Goal: Information Seeking & Learning: Learn about a topic

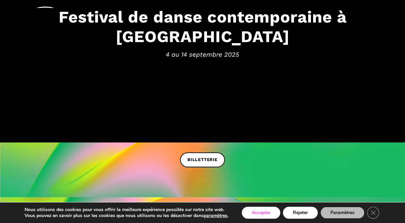
click at [259, 214] on button "Accepter" at bounding box center [261, 213] width 39 height 12
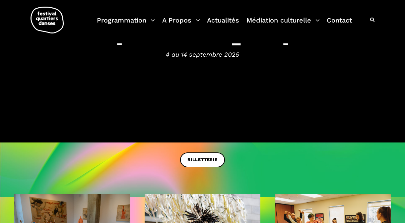
scroll to position [128, 0]
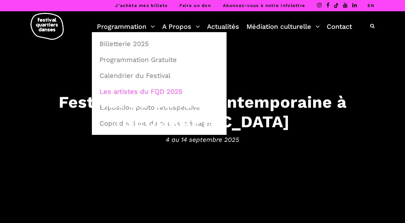
click at [146, 90] on link "Les artistes du FQD 2025" at bounding box center [159, 91] width 127 height 15
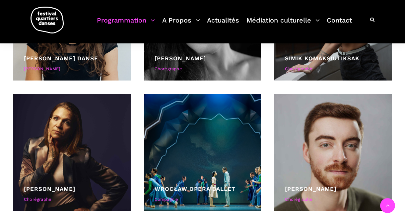
scroll to position [1336, 0]
